Goal: Task Accomplishment & Management: Use online tool/utility

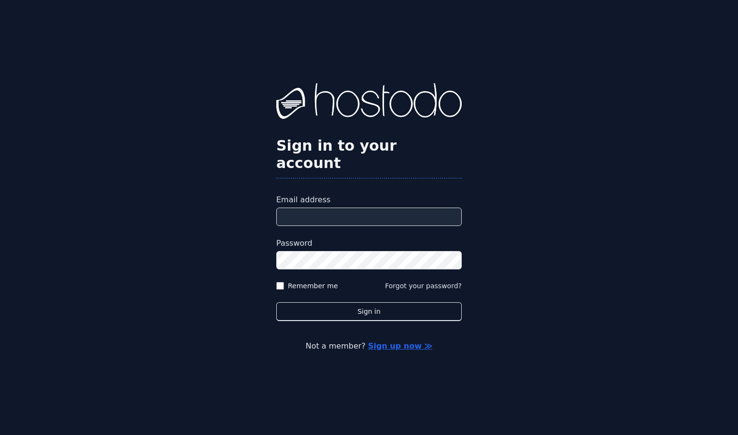
click at [331, 208] on input "Email address" at bounding box center [369, 217] width 186 height 18
click at [337, 209] on input "Email address" at bounding box center [369, 217] width 186 height 18
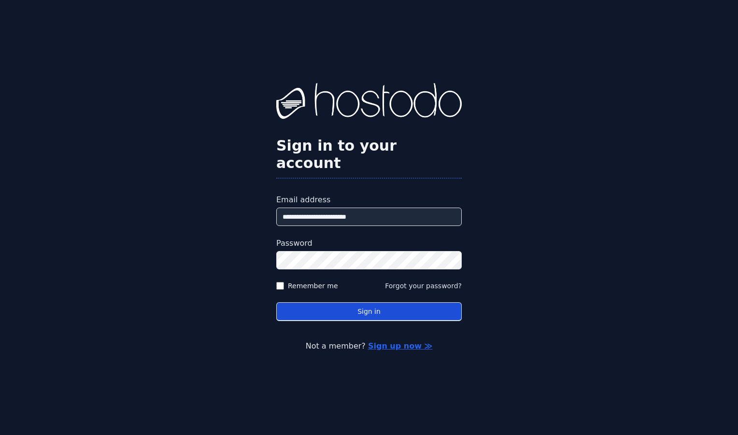
type input "**********"
click at [429, 306] on button "Sign in" at bounding box center [369, 312] width 186 height 19
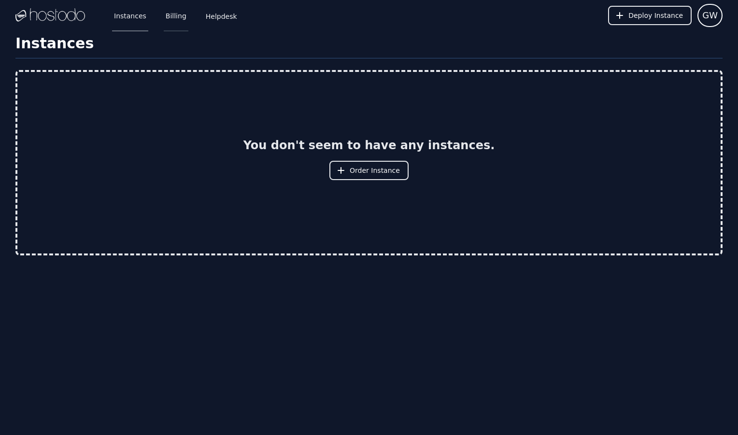
click at [170, 16] on link "Billing" at bounding box center [176, 16] width 25 height 32
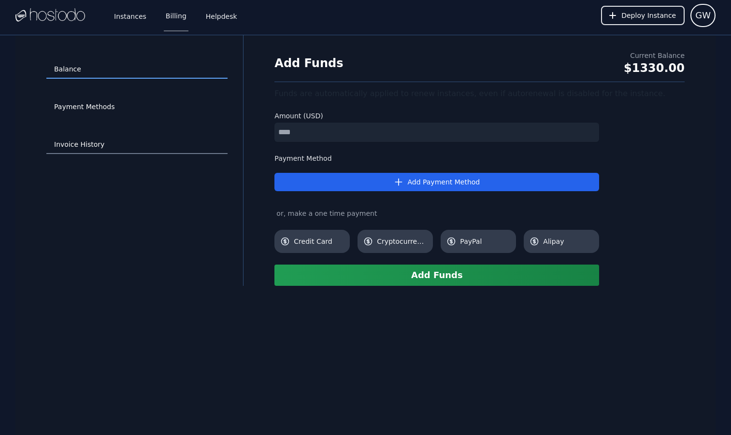
click at [81, 142] on link "Invoice History" at bounding box center [136, 145] width 181 height 18
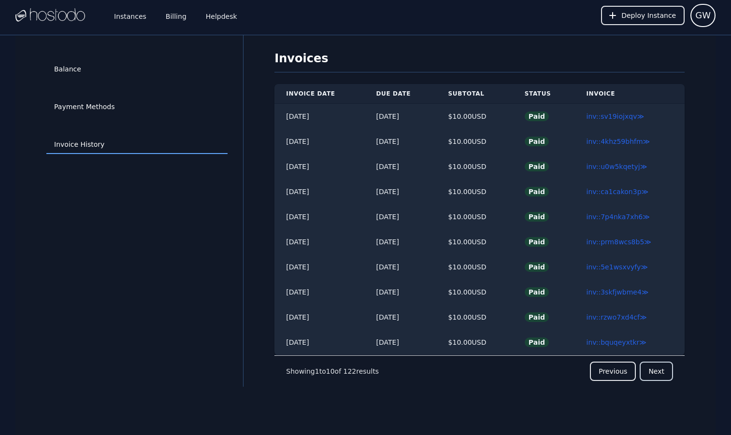
click at [664, 374] on button "Next" at bounding box center [656, 371] width 33 height 19
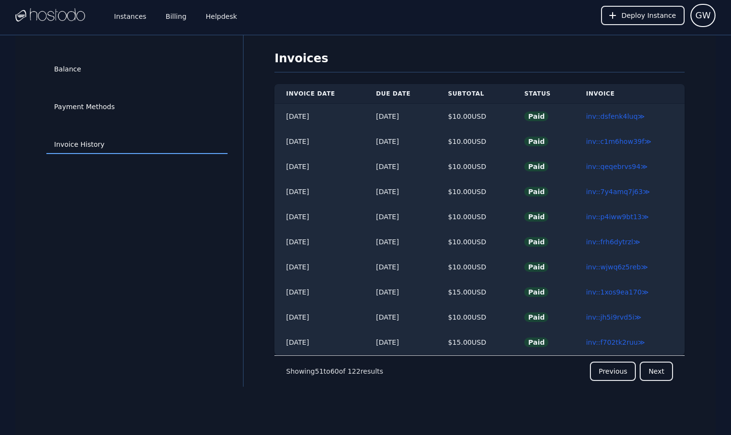
click at [664, 374] on button "Next" at bounding box center [656, 371] width 33 height 19
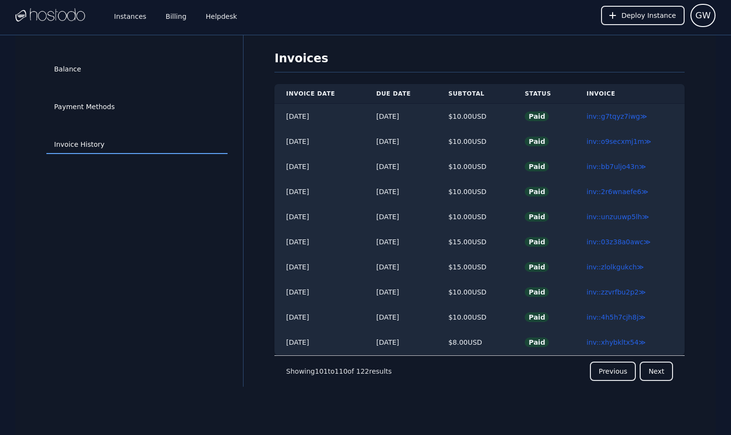
click at [664, 374] on button "Next" at bounding box center [656, 371] width 33 height 19
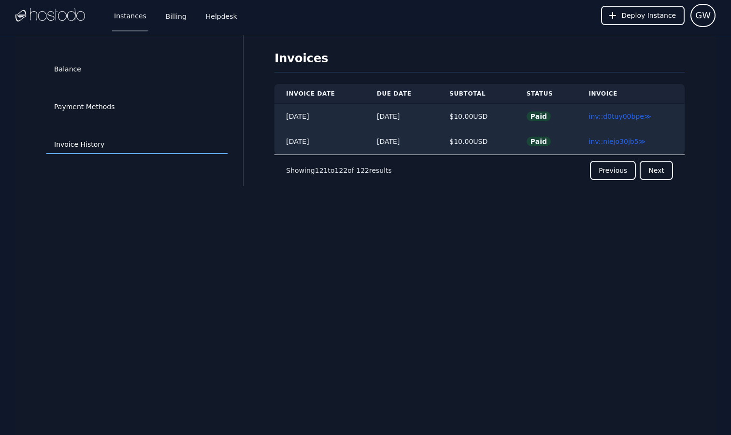
click at [135, 17] on link "Instances" at bounding box center [130, 16] width 36 height 32
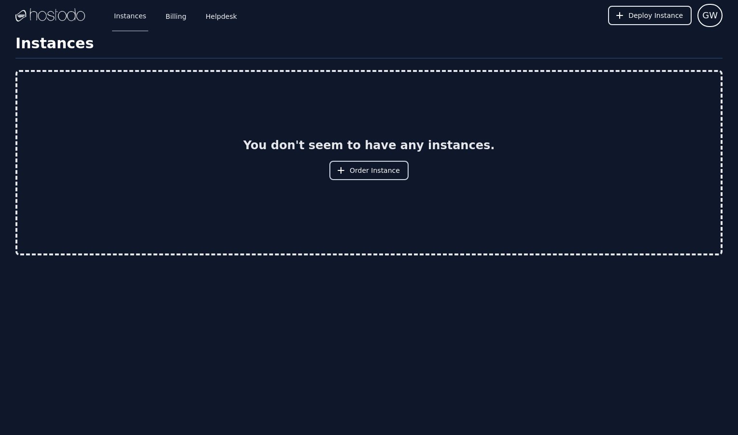
click at [370, 173] on span "Order Instance" at bounding box center [375, 171] width 50 height 10
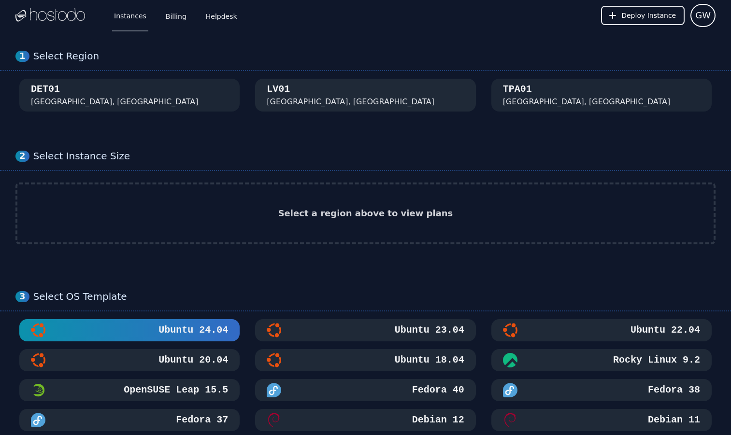
click at [425, 89] on div "[GEOGRAPHIC_DATA], [GEOGRAPHIC_DATA]" at bounding box center [365, 95] width 197 height 25
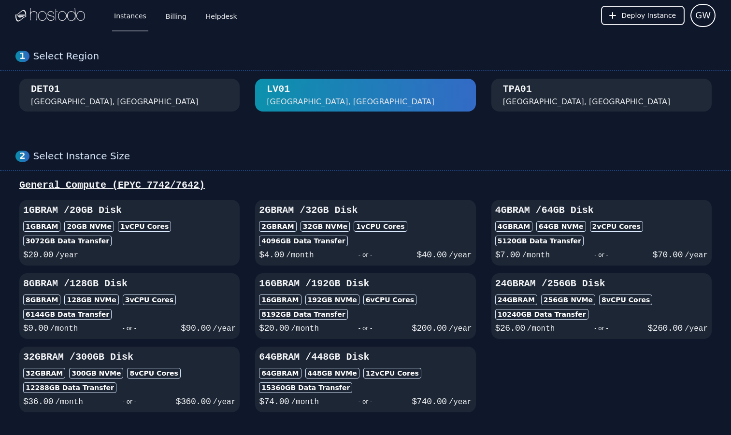
scroll to position [552, 0]
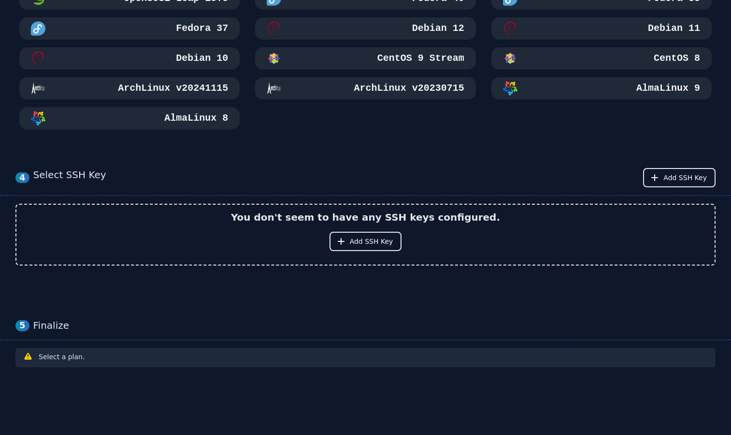
click at [255, 126] on div "Ubuntu 24.04 Ubuntu 23.04 Ubuntu 22.04 Ubuntu 20.04 Ubuntu 18.04 Rocky Linux 9.…" at bounding box center [365, 29] width 700 height 202
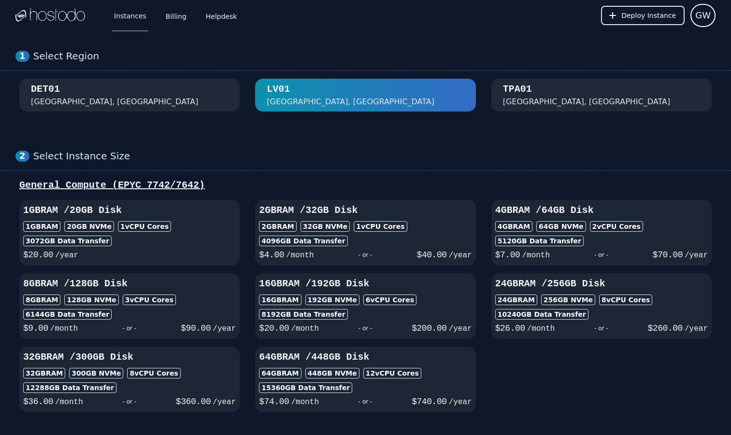
click at [190, 93] on div "DET01 Detroit, MI" at bounding box center [129, 95] width 197 height 25
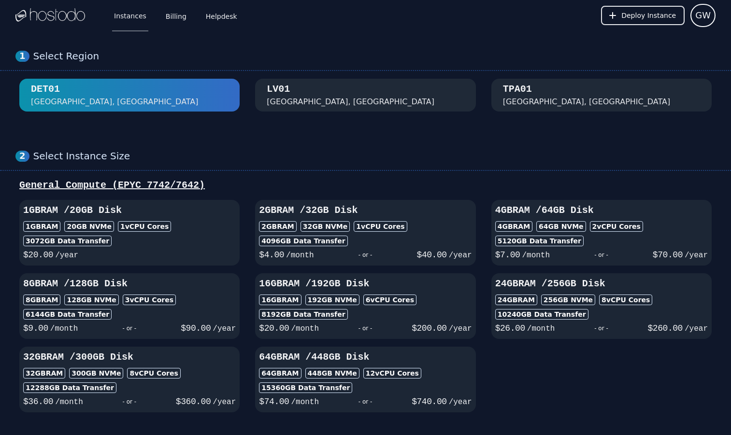
click at [556, 97] on div "TPA01 Tampa, FL" at bounding box center [601, 95] width 197 height 25
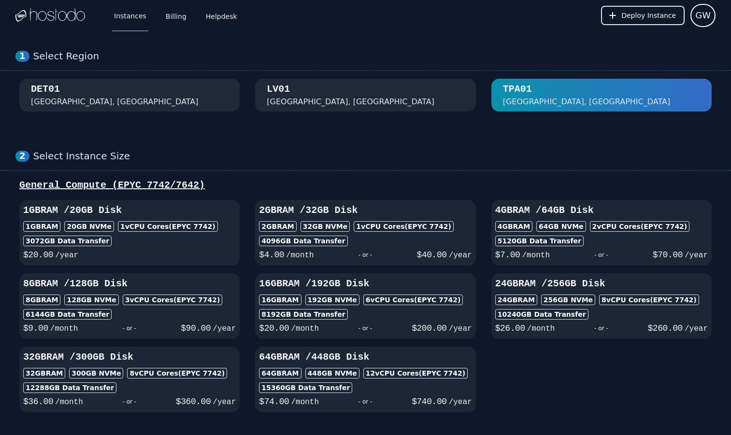
click at [162, 104] on div "DET01 Detroit, MI" at bounding box center [129, 95] width 197 height 25
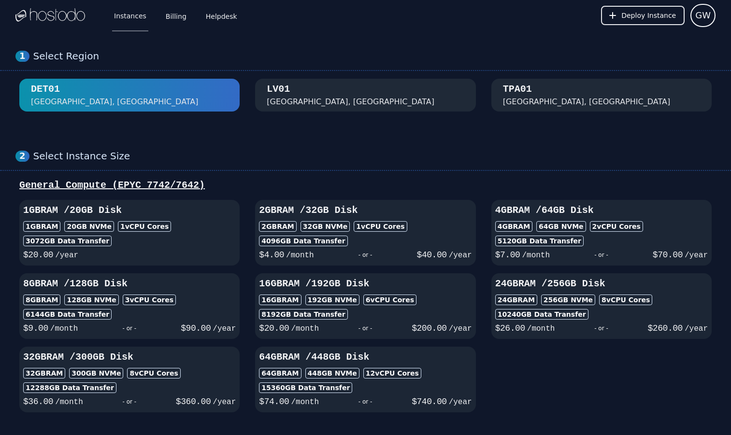
click at [567, 106] on div "TPA01 Tampa, FL" at bounding box center [601, 95] width 197 height 25
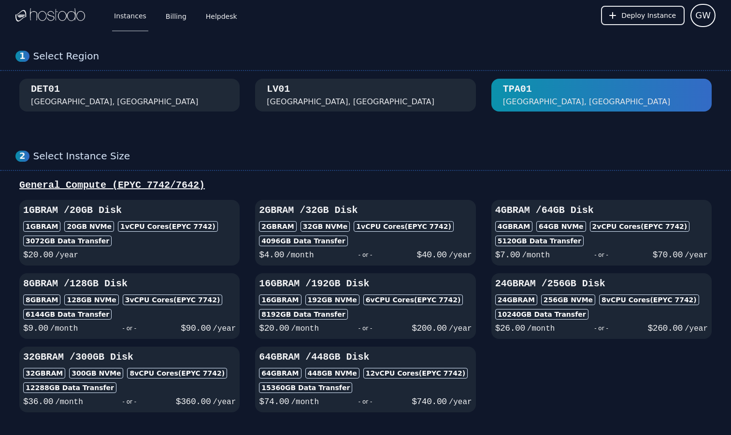
click at [176, 89] on div "DET01 Detroit, MI" at bounding box center [129, 95] width 197 height 25
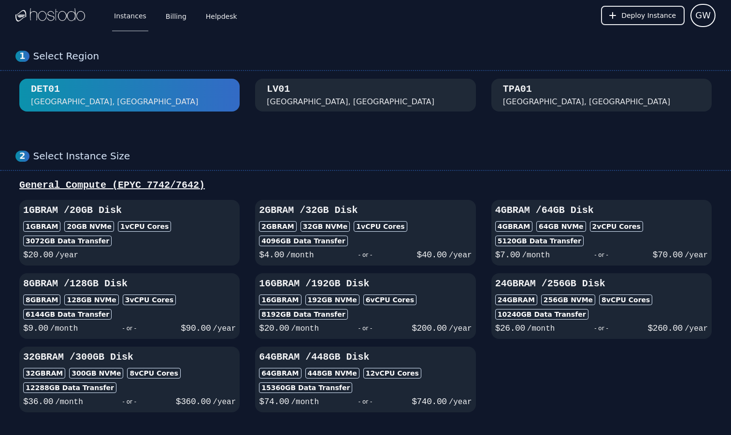
click at [324, 89] on div "LV01 Las Vegas, NV" at bounding box center [365, 95] width 197 height 25
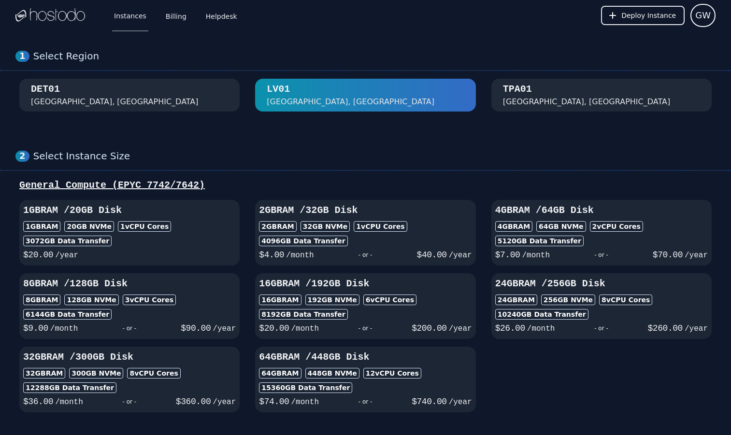
click at [527, 95] on div "TPA01" at bounding box center [517, 90] width 29 height 14
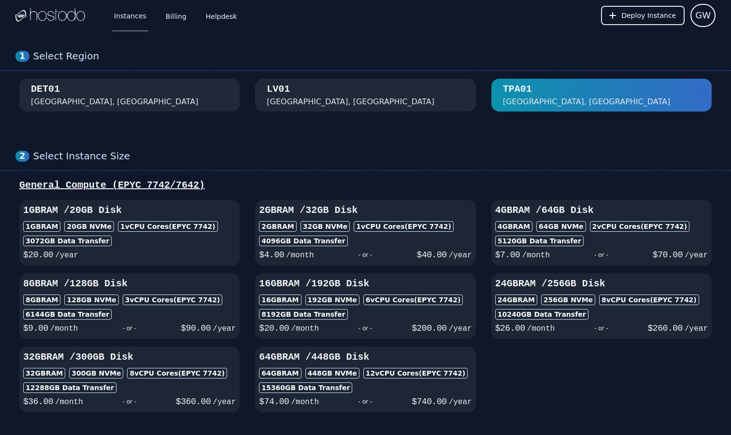
click at [430, 93] on div "LV01 Las Vegas, NV" at bounding box center [365, 95] width 197 height 25
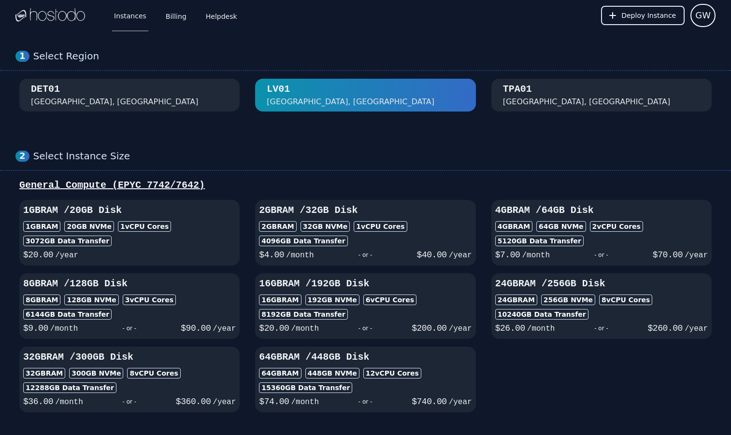
click at [205, 98] on div "DET01 Detroit, MI" at bounding box center [129, 95] width 197 height 25
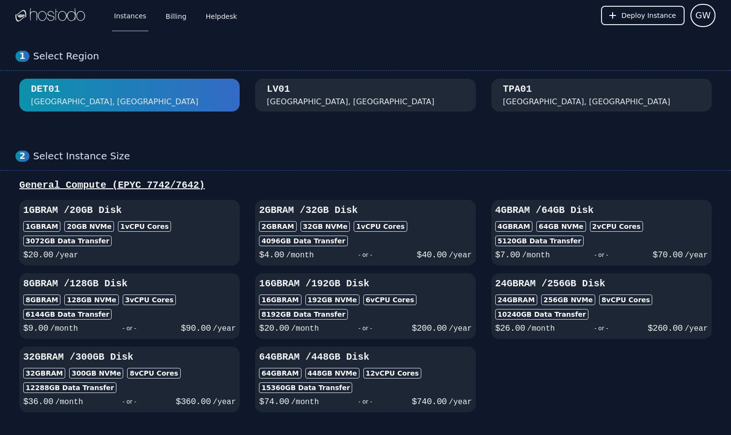
click at [546, 87] on div "TPA01 Tampa, FL" at bounding box center [601, 95] width 197 height 25
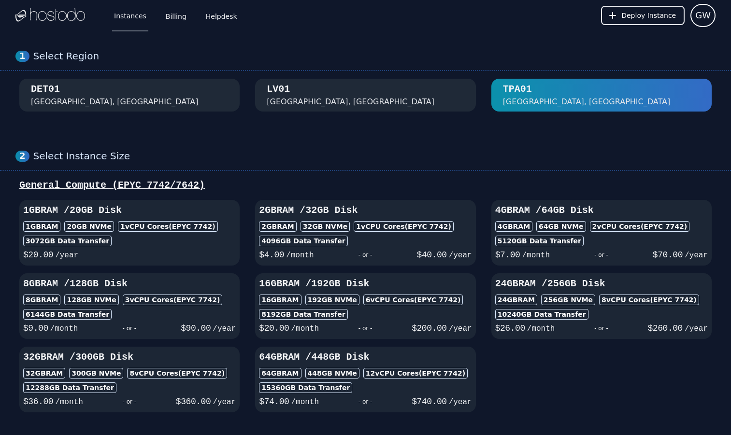
click at [404, 104] on div "LV01 Las Vegas, NV" at bounding box center [365, 95] width 197 height 25
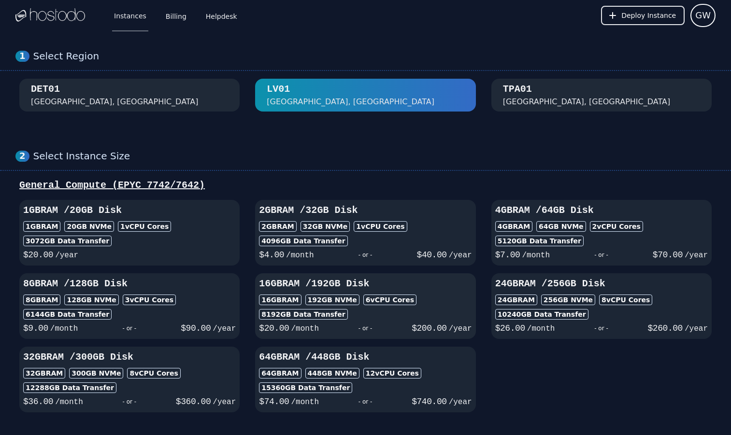
click at [412, 314] on div "8192 GB Data Transfer" at bounding box center [365, 314] width 213 height 11
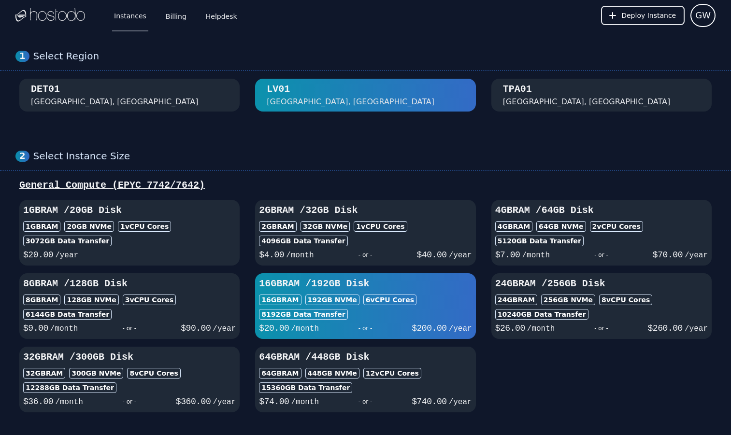
click at [531, 361] on div "1GB RAM / 20 GB Disk 1GB RAM 20 GB NVMe 1 vCPU Cores 3072 GB Data Transfer $ 20…" at bounding box center [365, 306] width 700 height 213
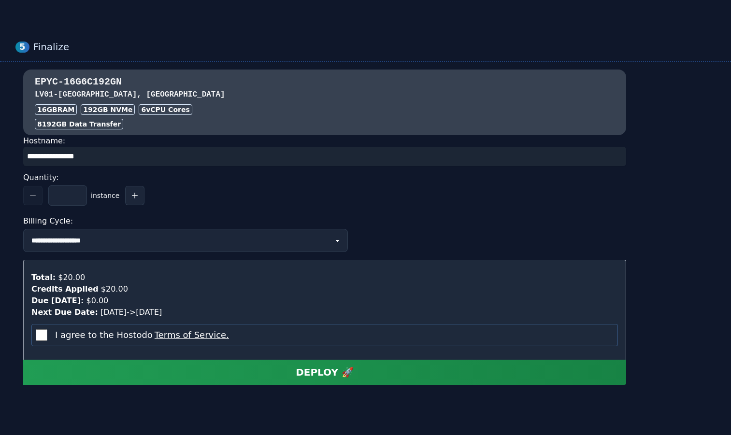
scroll to position [847, 0]
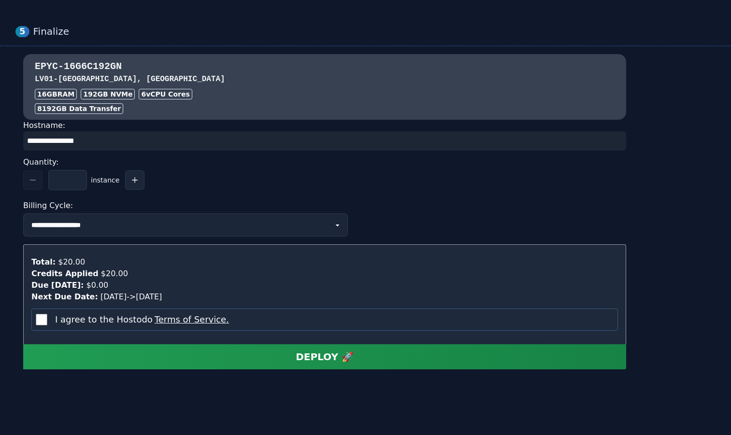
click at [296, 218] on select "**********" at bounding box center [185, 225] width 325 height 23
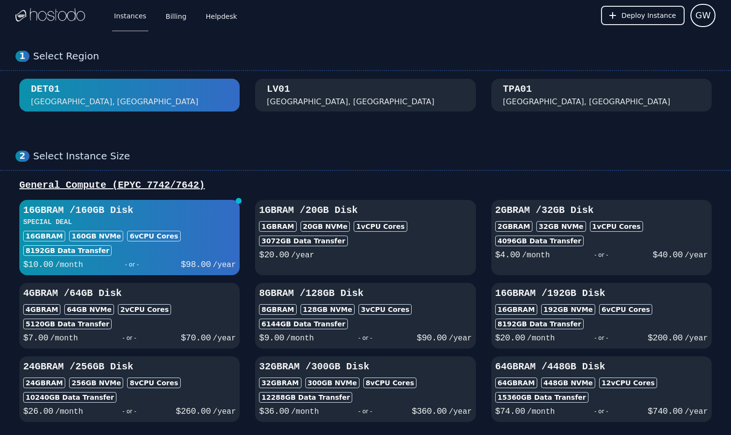
click at [323, 97] on div "[GEOGRAPHIC_DATA], [GEOGRAPHIC_DATA]" at bounding box center [365, 95] width 197 height 25
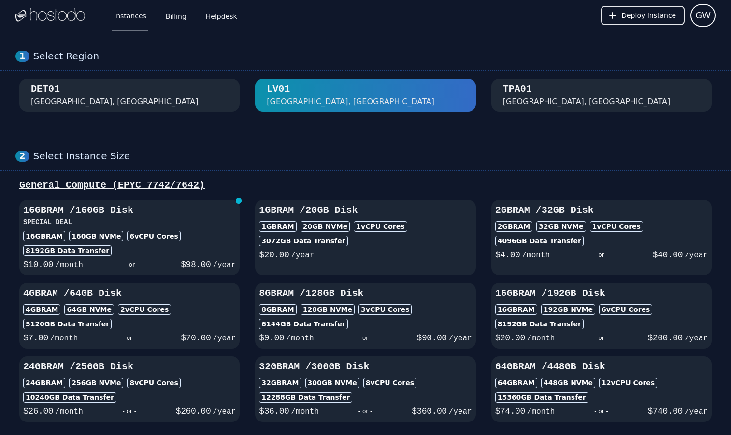
click at [549, 91] on div "TPA01 [GEOGRAPHIC_DATA], [GEOGRAPHIC_DATA]" at bounding box center [601, 95] width 197 height 25
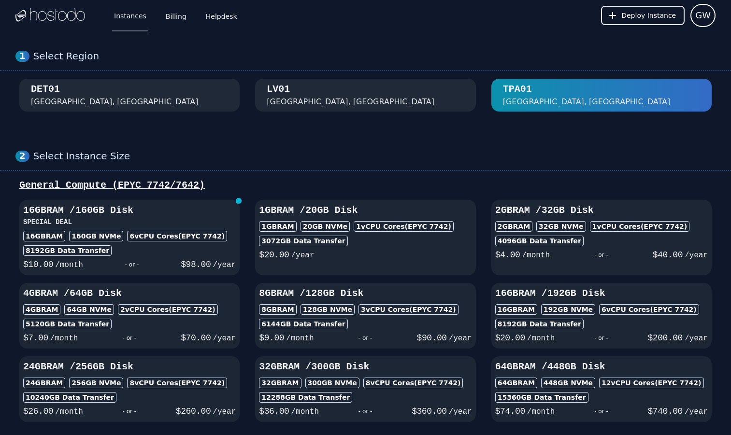
click at [371, 84] on div "[GEOGRAPHIC_DATA], [GEOGRAPHIC_DATA]" at bounding box center [365, 95] width 197 height 25
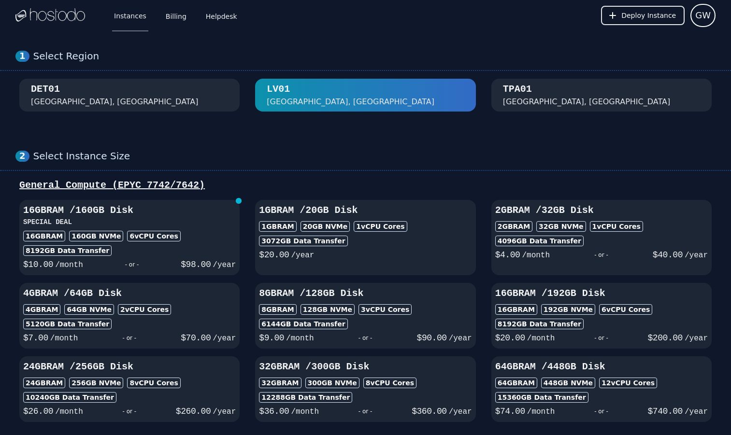
click at [530, 94] on div "TPA01 Tampa, FL" at bounding box center [601, 95] width 197 height 25
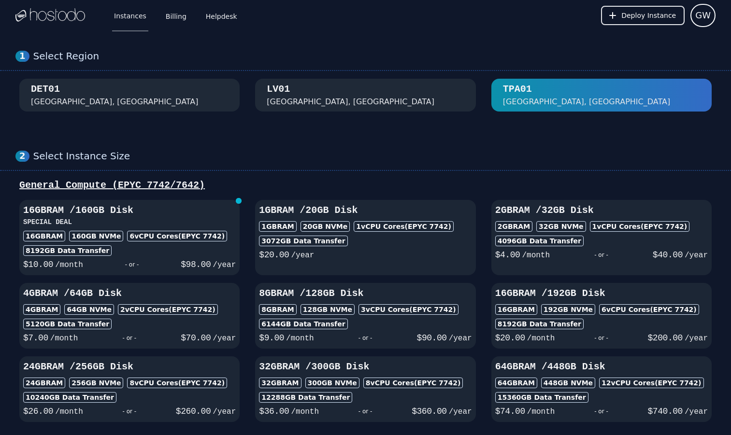
click at [398, 89] on div "LV01 Las Vegas, NV" at bounding box center [365, 95] width 197 height 25
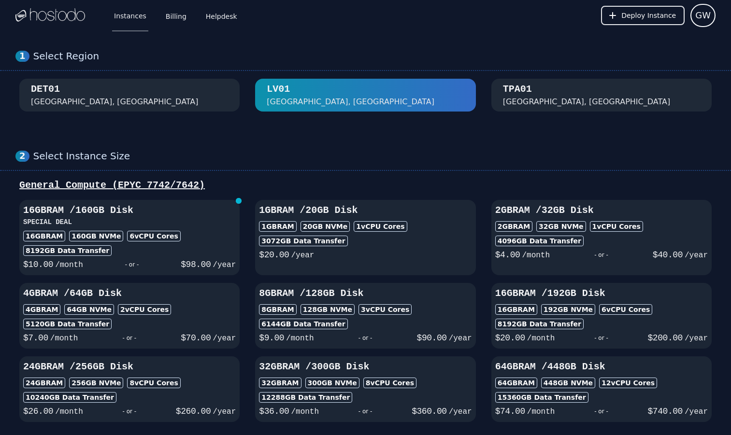
click at [187, 130] on div "1 Select Region DET01 Detroit, MI LV01 Las Vegas, NV TPA01 Tampa, FL" at bounding box center [365, 81] width 731 height 100
click at [193, 223] on h3 "SPECIAL DEAL" at bounding box center [129, 222] width 213 height 10
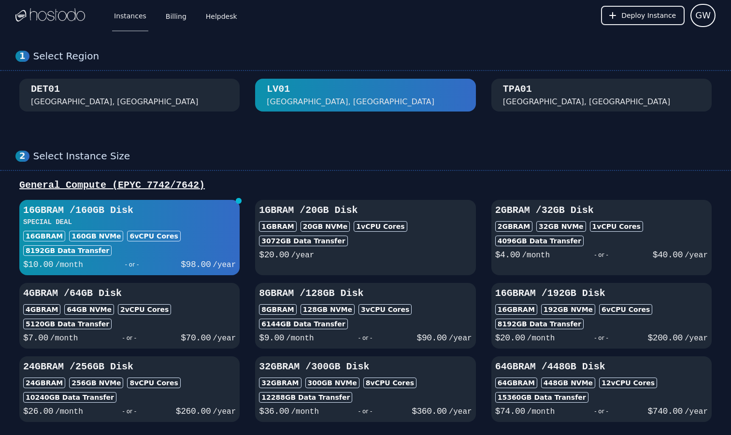
click at [0, 157] on div "2 Select Instance Size" at bounding box center [365, 160] width 731 height 21
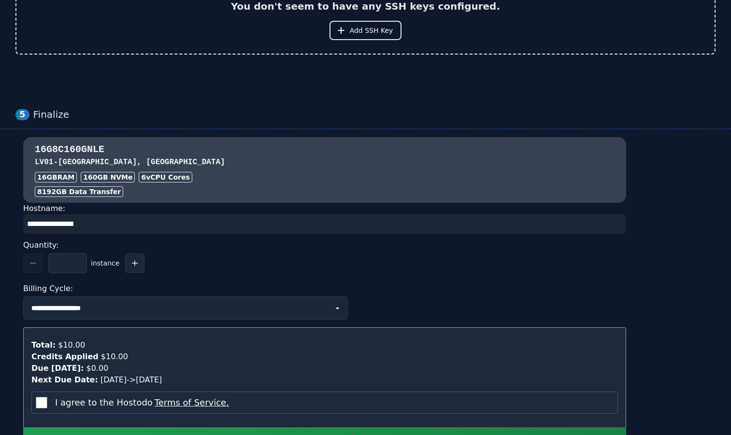
scroll to position [831, 0]
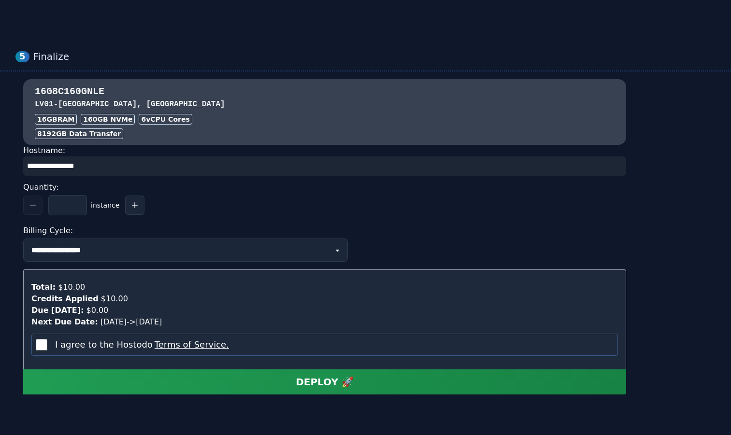
click at [286, 247] on select "**********" at bounding box center [185, 250] width 325 height 23
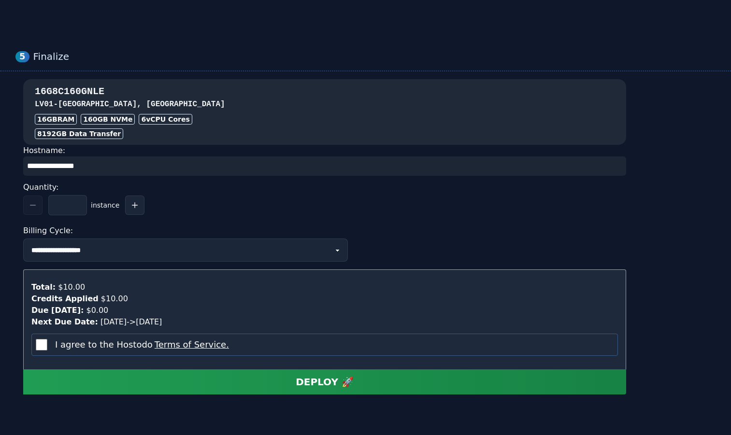
click at [485, 128] on div "16G8C160GNLE LV01 - Las Vegas, NV 16GB RAM 160 GB NVMe 6 vCPU Cores 8192 GB Dat…" at bounding box center [324, 112] width 603 height 54
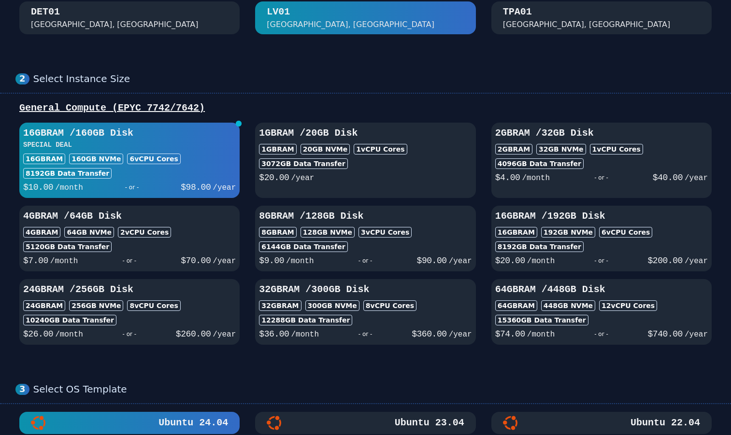
scroll to position [58, 0]
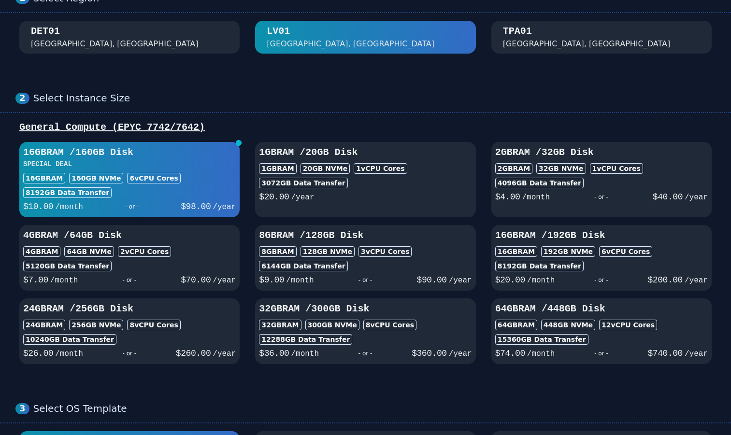
click at [438, 327] on div "32GB RAM 300 GB NVMe 8 vCPU Cores" at bounding box center [365, 325] width 213 height 11
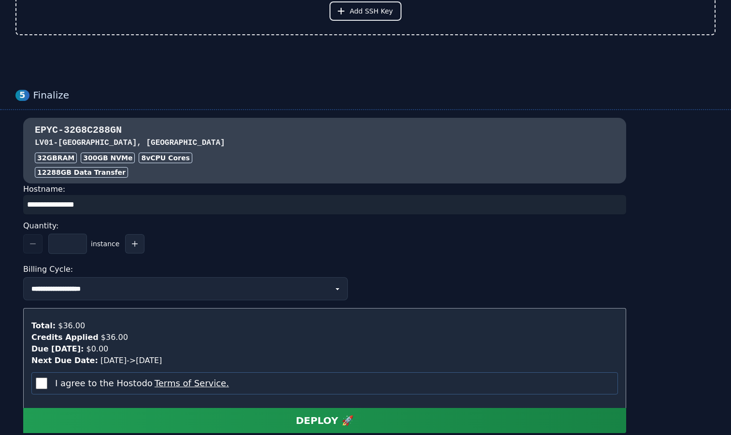
scroll to position [851, 0]
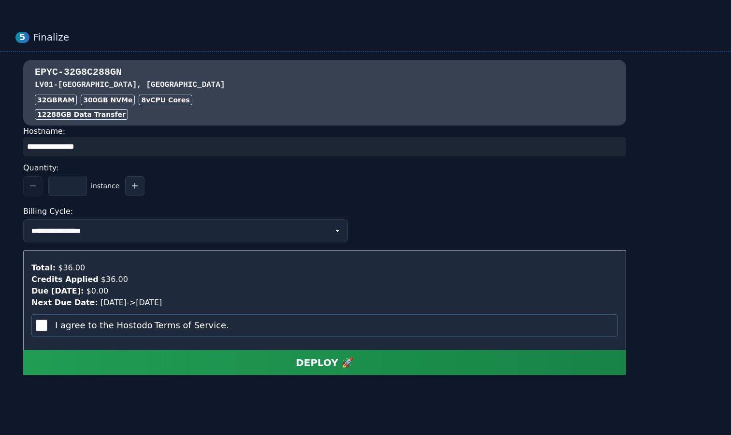
click at [160, 231] on select "**********" at bounding box center [185, 230] width 325 height 23
click at [712, 98] on div "**********" at bounding box center [365, 218] width 700 height 316
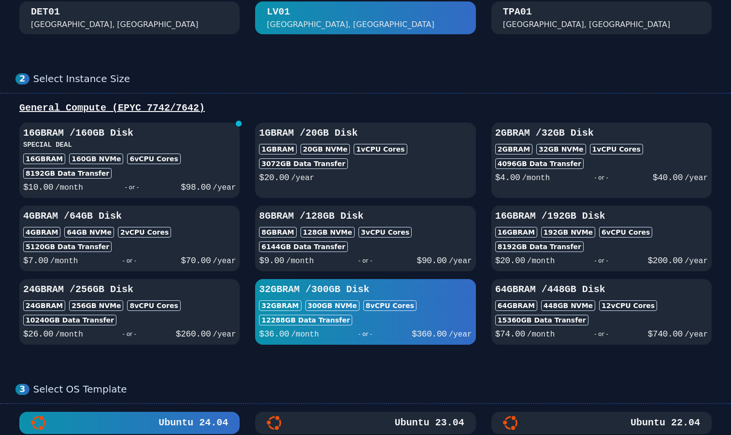
scroll to position [58, 0]
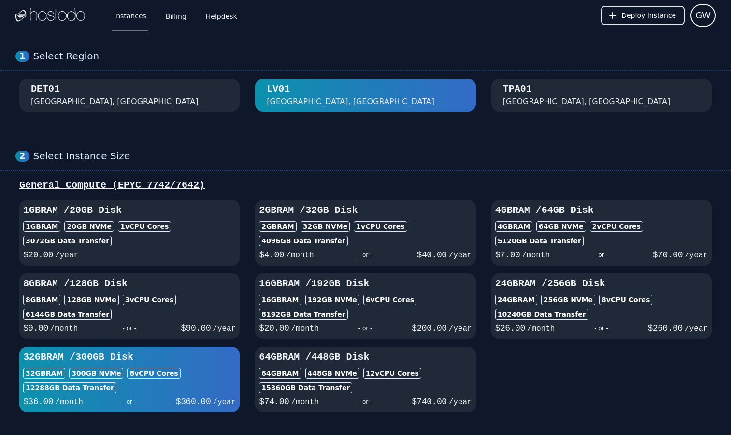
click at [2, 212] on div "General Compute (EPYC 7742/7642) 1GB RAM / 20 GB Disk 1GB RAM 20 GB NVMe 1 vCPU…" at bounding box center [365, 296] width 731 height 234
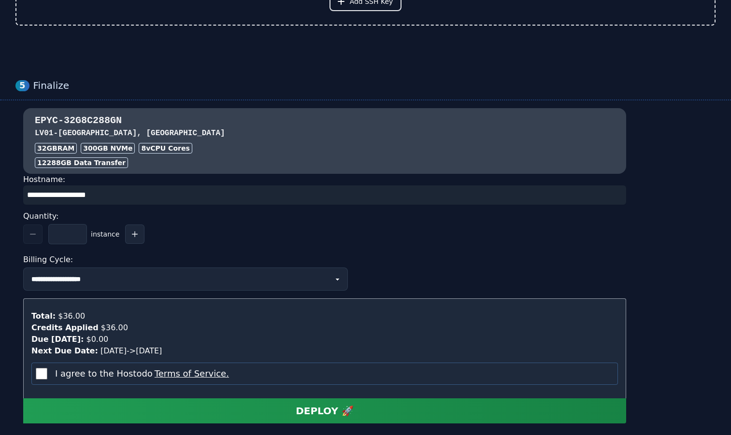
scroll to position [812, 0]
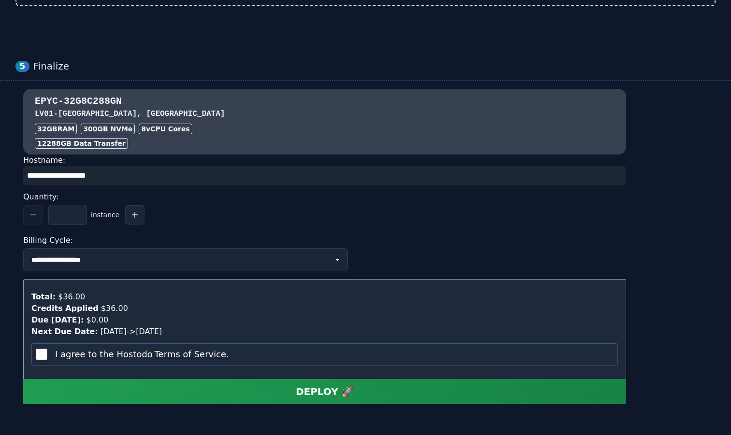
click at [122, 261] on select "**********" at bounding box center [185, 259] width 325 height 23
click at [693, 102] on div "**********" at bounding box center [365, 247] width 700 height 316
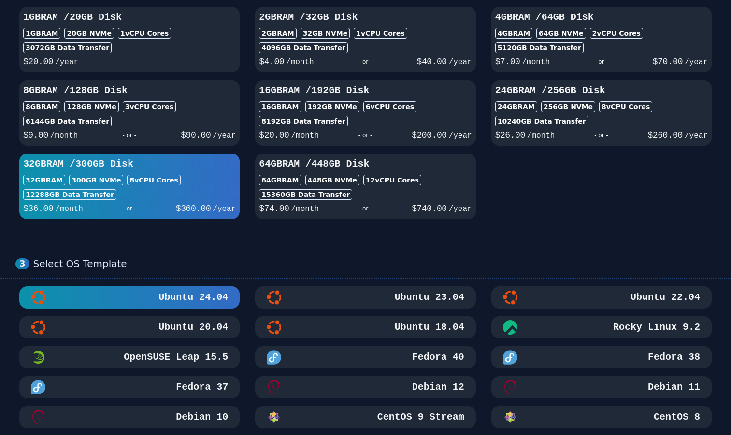
scroll to position [155, 0]
